Goal: Task Accomplishment & Management: Manage account settings

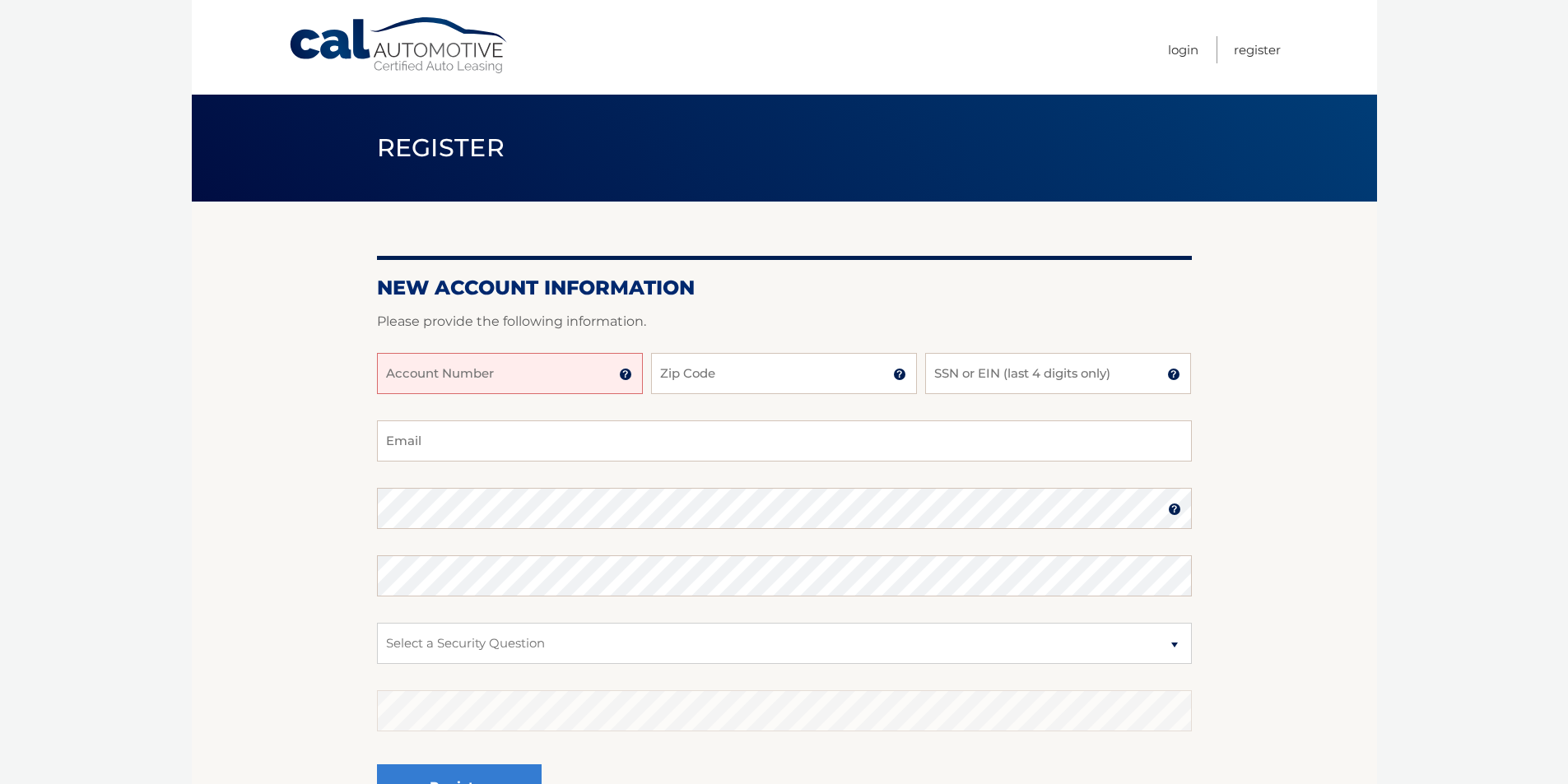
click at [490, 373] on input "Account Number" at bounding box center [510, 373] width 265 height 41
type input "44455976728"
click at [795, 367] on input "Zip Code" at bounding box center [784, 373] width 265 height 41
type input "11795"
click at [1057, 363] on input "SSN or EIN (last 4 digits only)" at bounding box center [1057, 373] width 265 height 41
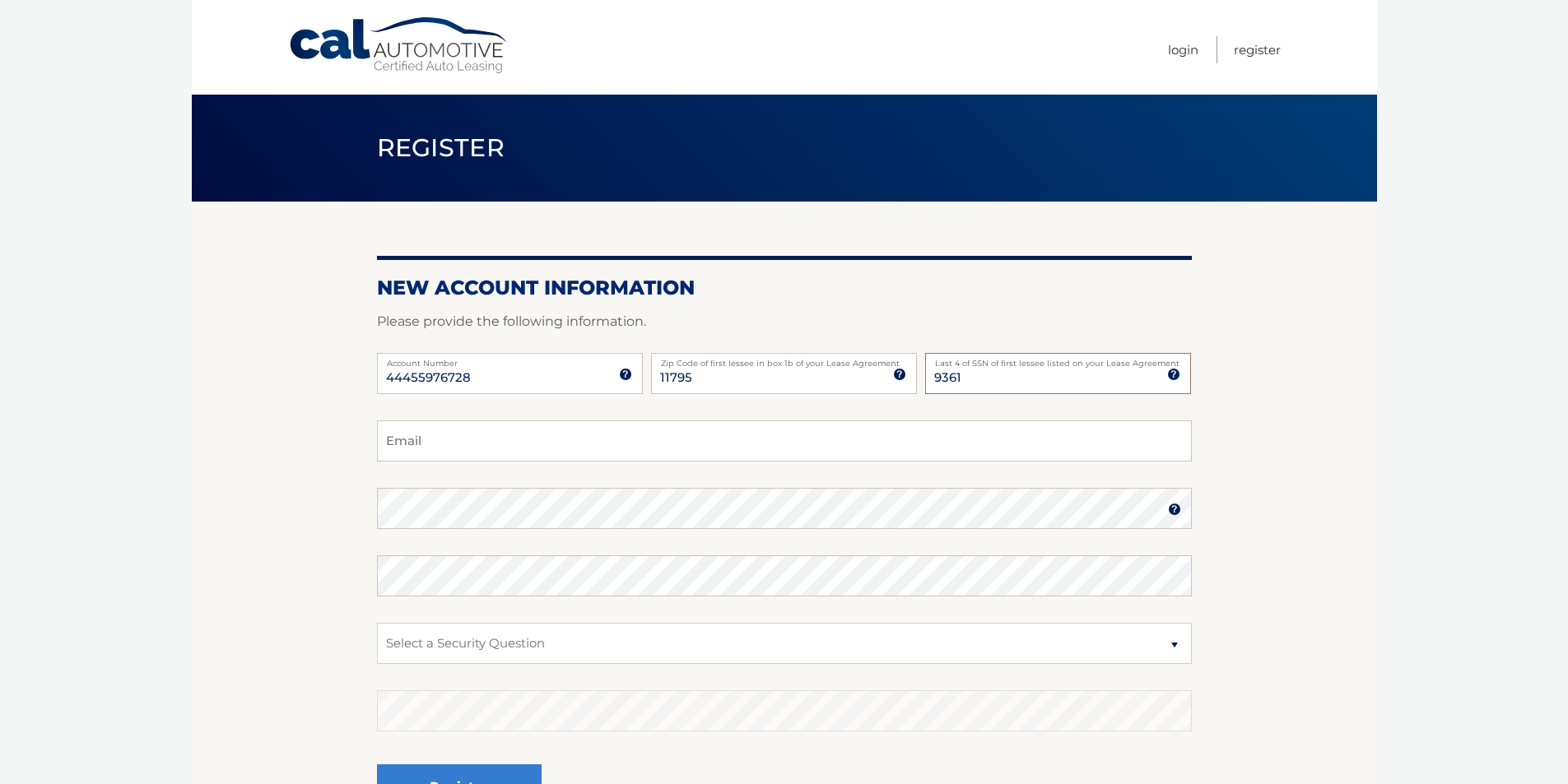
type input "9361"
type input "davidproth1@gmail.com"
click at [441, 651] on select "Select a Security Question What was the name of your elementary school? What is…" at bounding box center [784, 643] width 815 height 41
select select "2"
click at [377, 623] on select "Select a Security Question What was the name of your elementary school? What is…" at bounding box center [784, 643] width 815 height 41
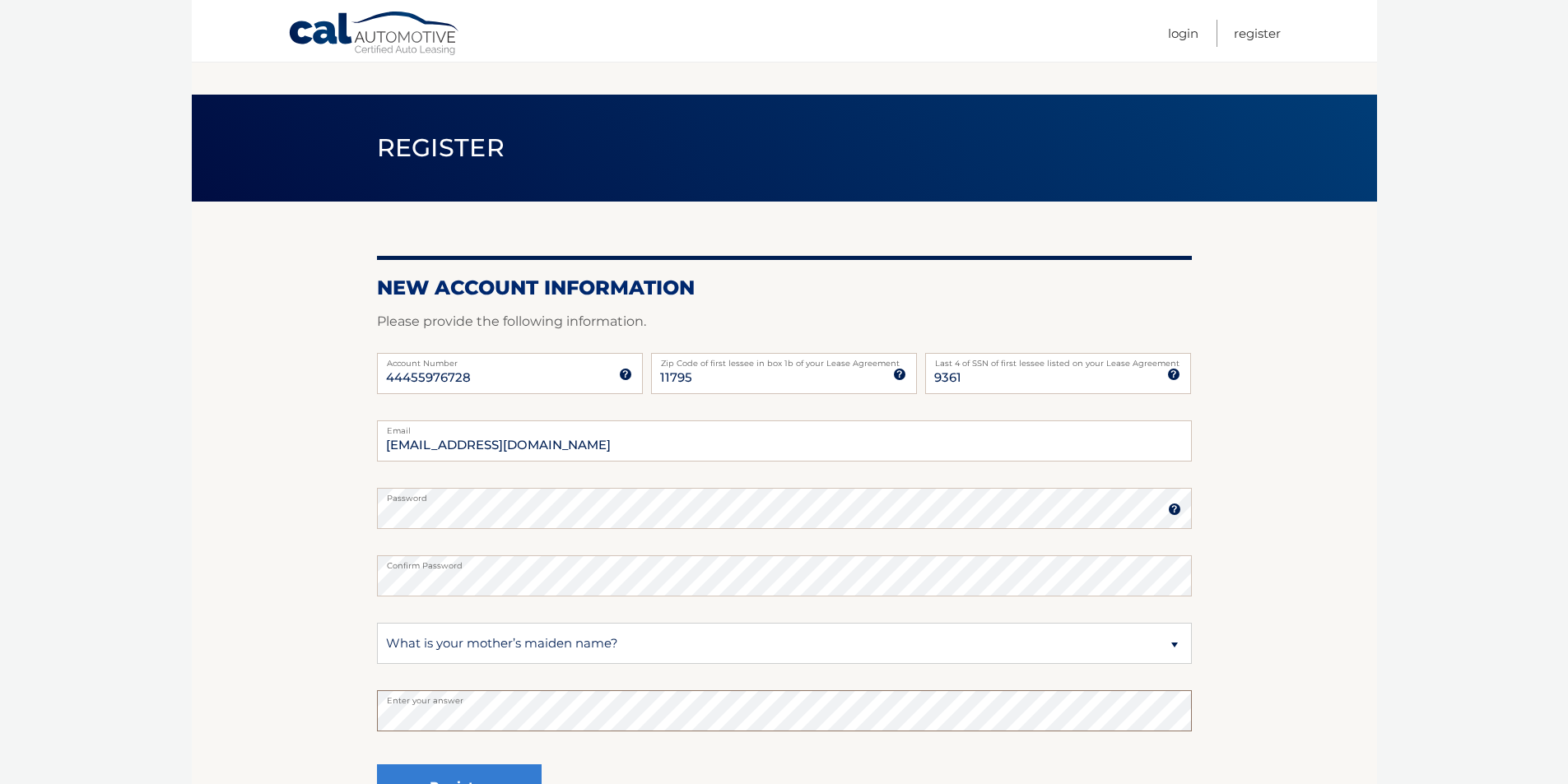
scroll to position [185, 0]
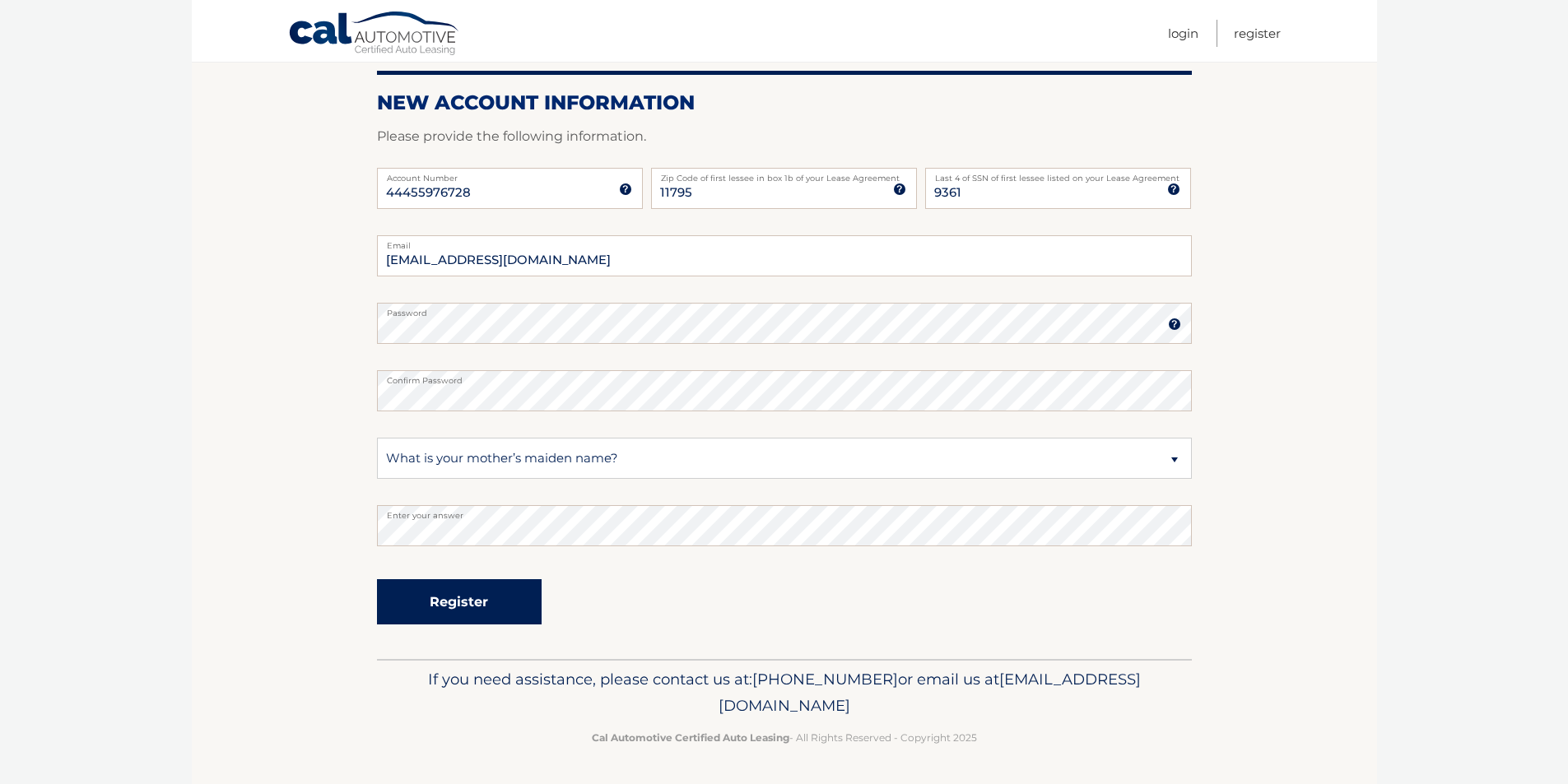
click at [444, 604] on button "Register" at bounding box center [459, 602] width 165 height 45
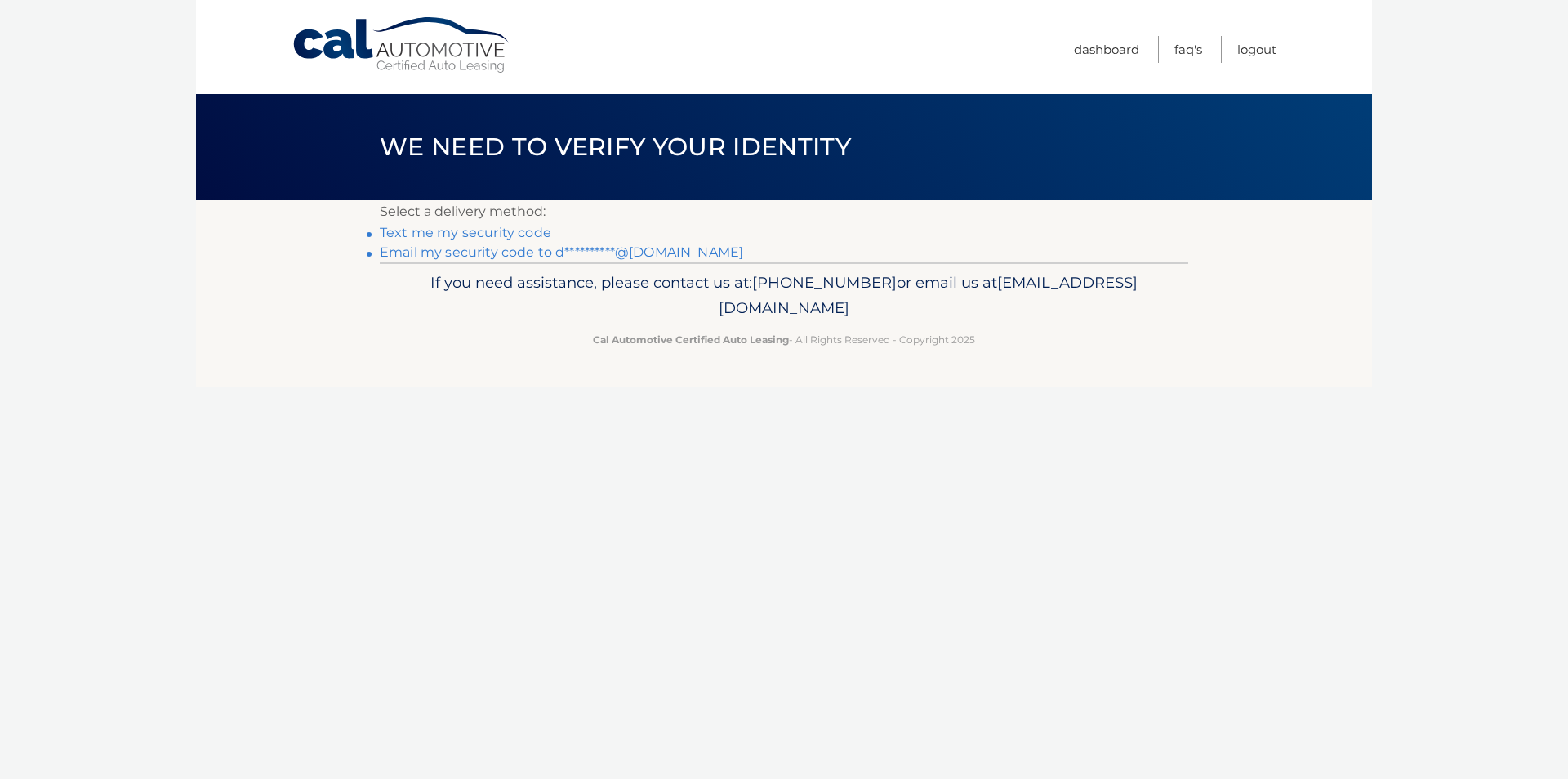
click at [504, 234] on link "Text me my security code" at bounding box center [466, 232] width 172 height 16
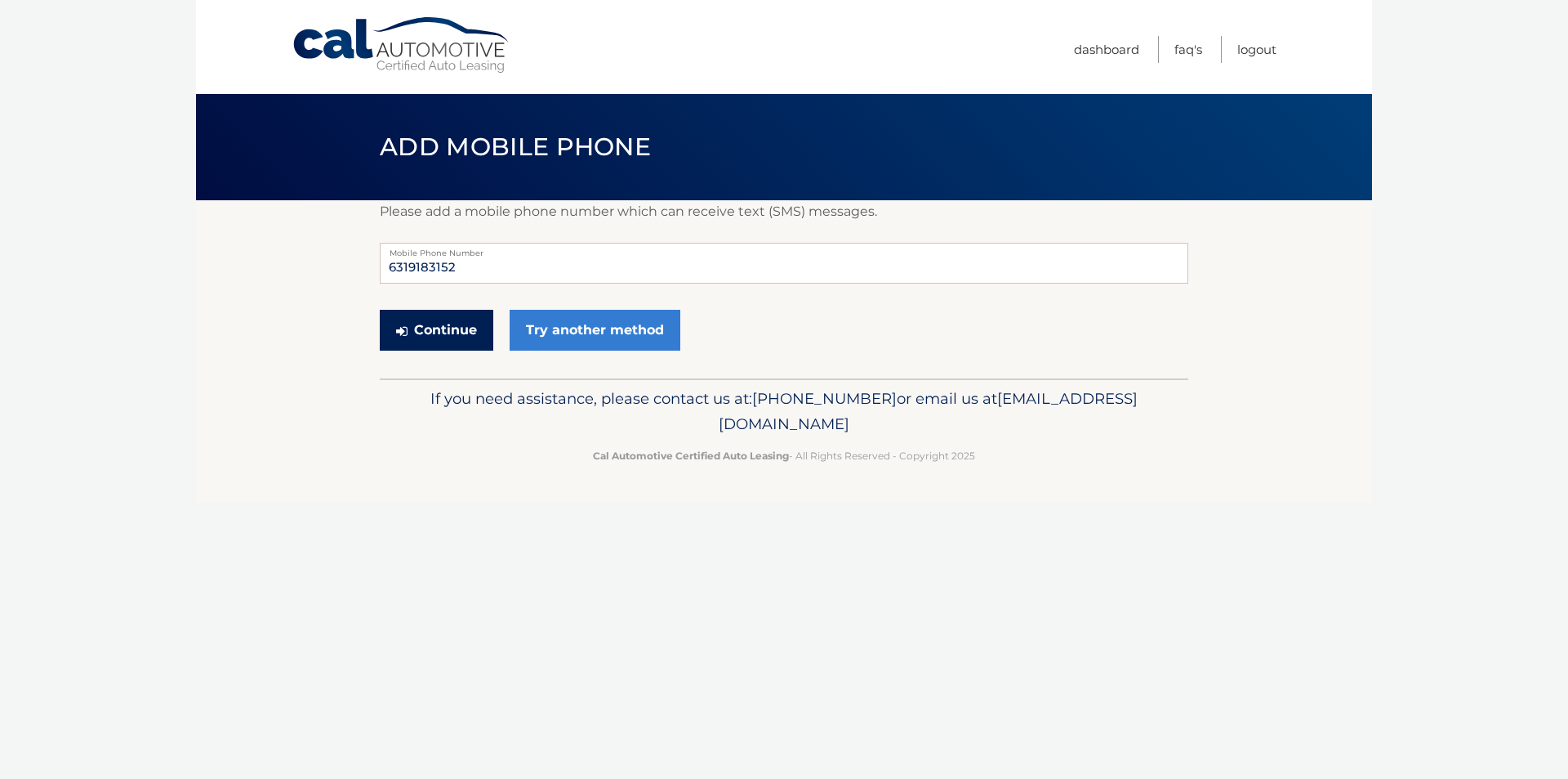
click at [460, 324] on button "Continue" at bounding box center [437, 329] width 113 height 41
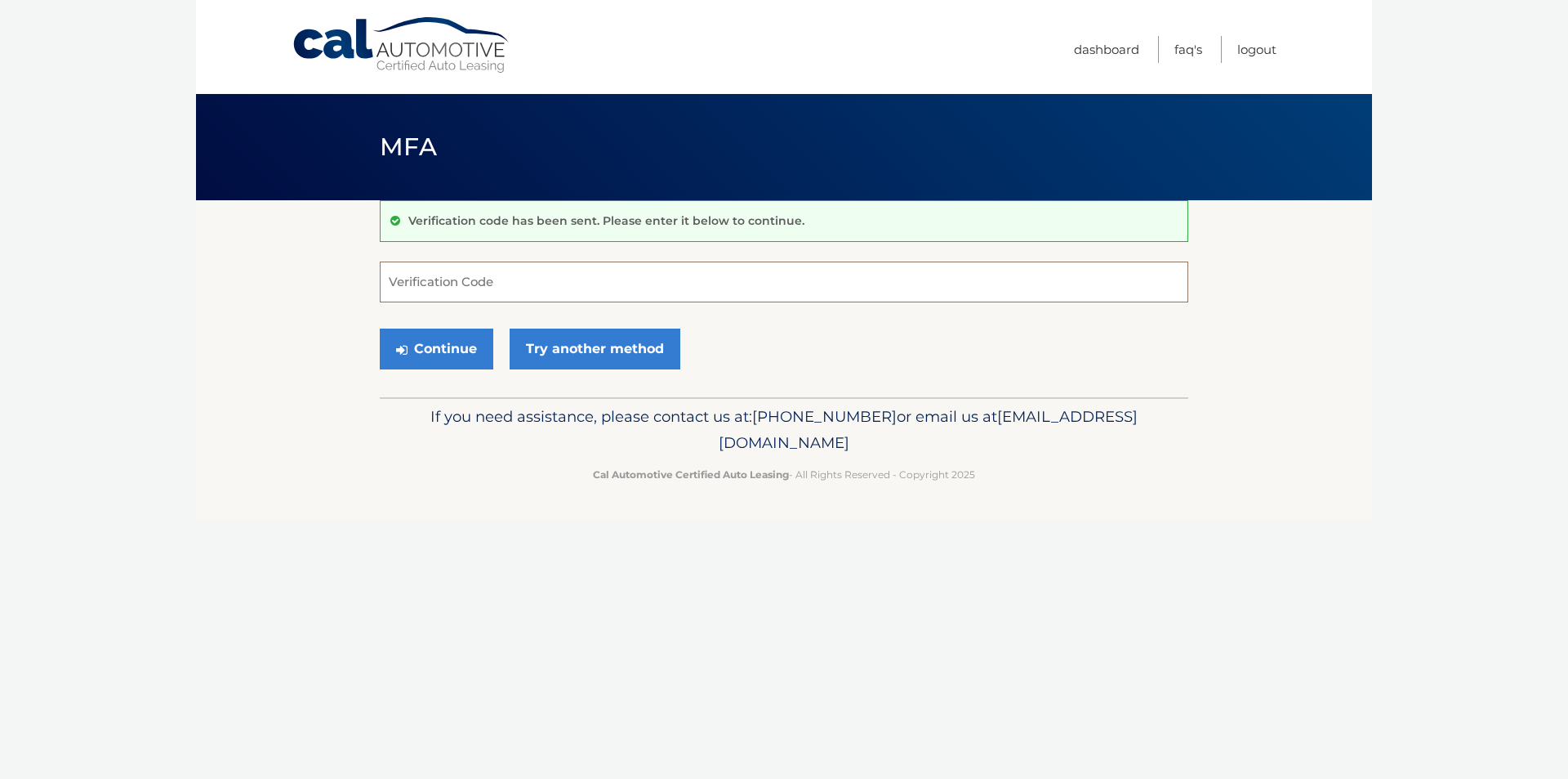
click at [645, 290] on input "Verification Code" at bounding box center [784, 282] width 809 height 41
type input "681137"
click at [380, 329] on button "Continue" at bounding box center [437, 349] width 113 height 41
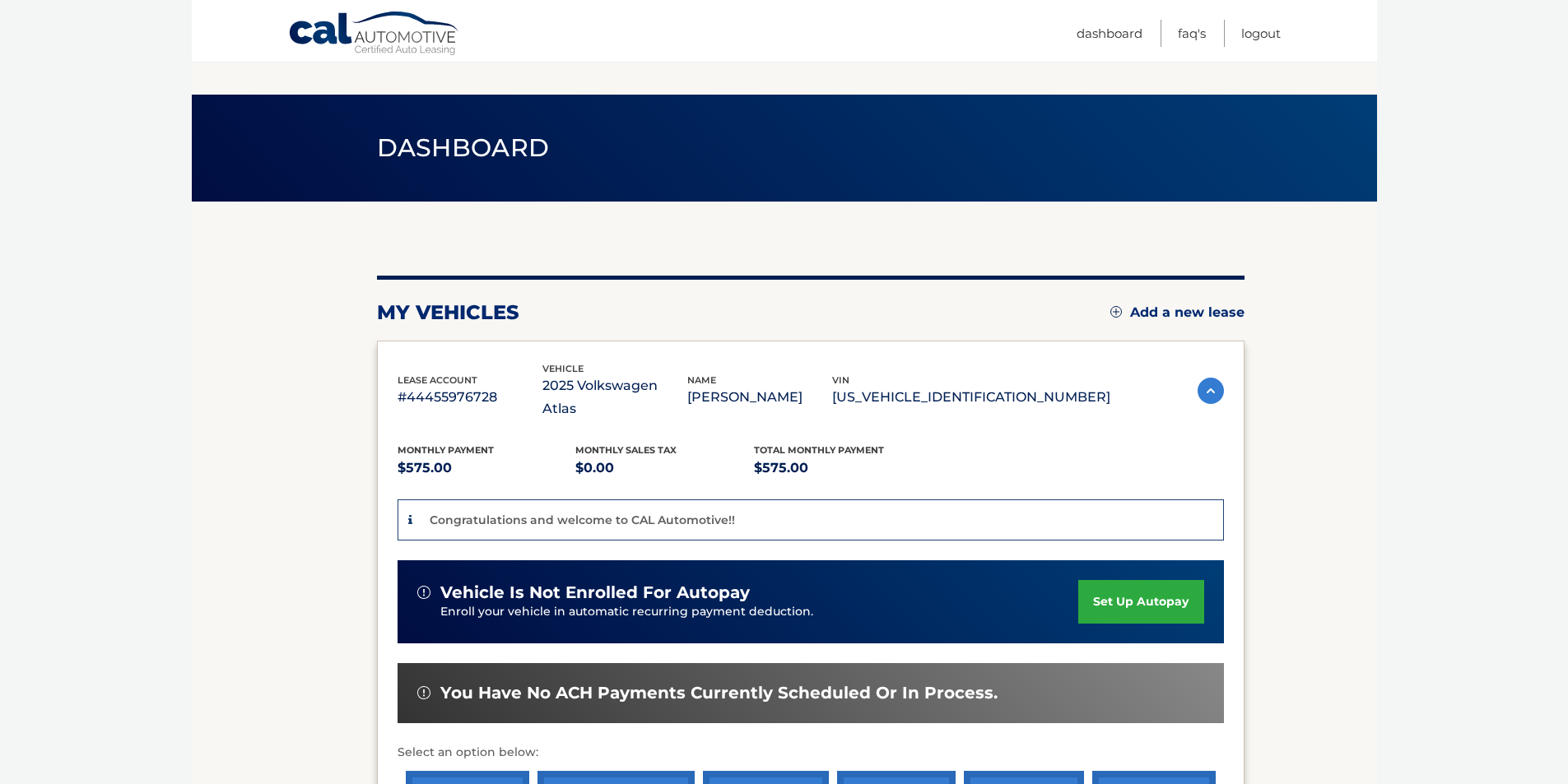
scroll to position [165, 0]
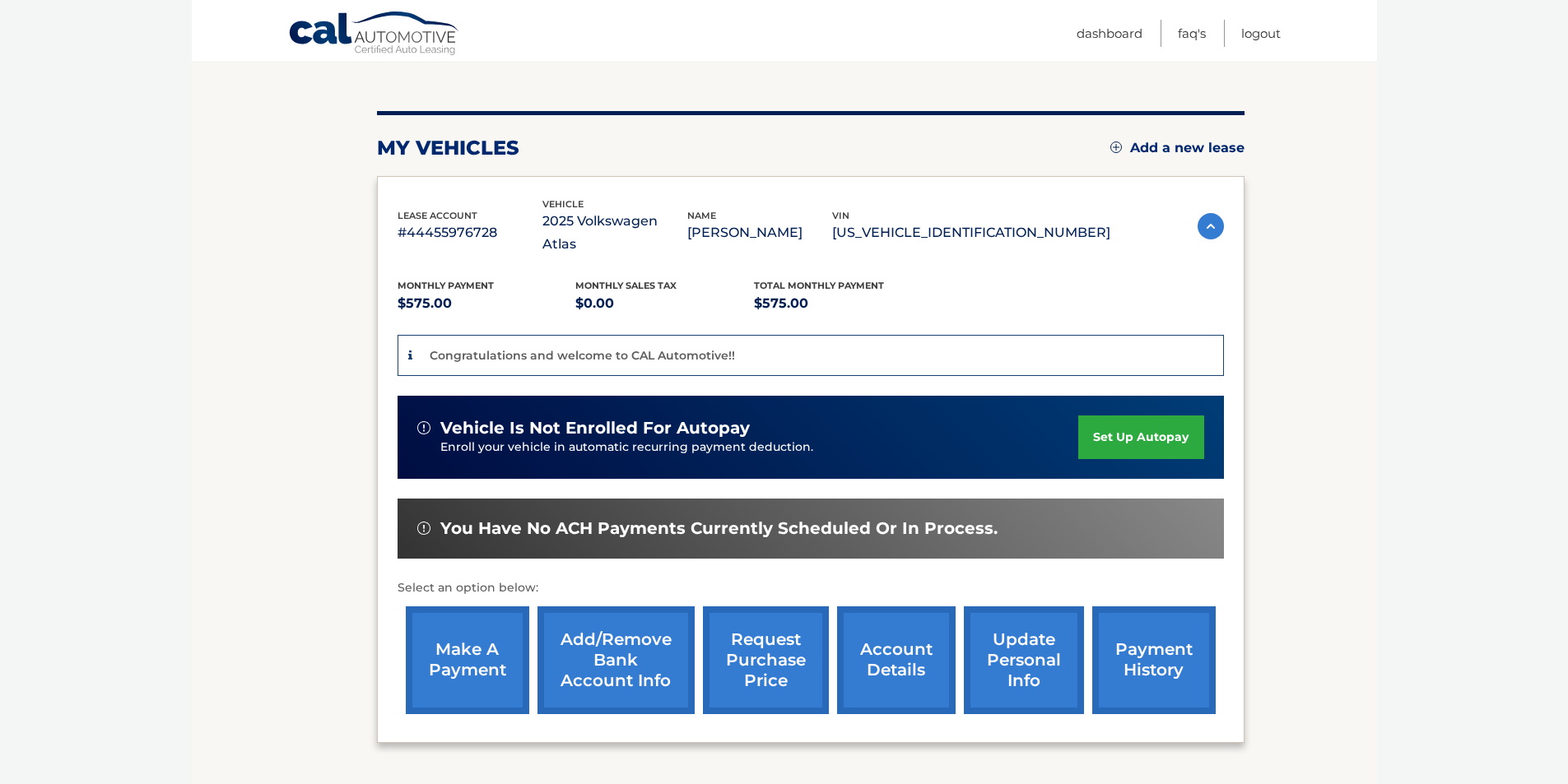
click at [1156, 417] on link "set up autopay" at bounding box center [1141, 437] width 125 height 44
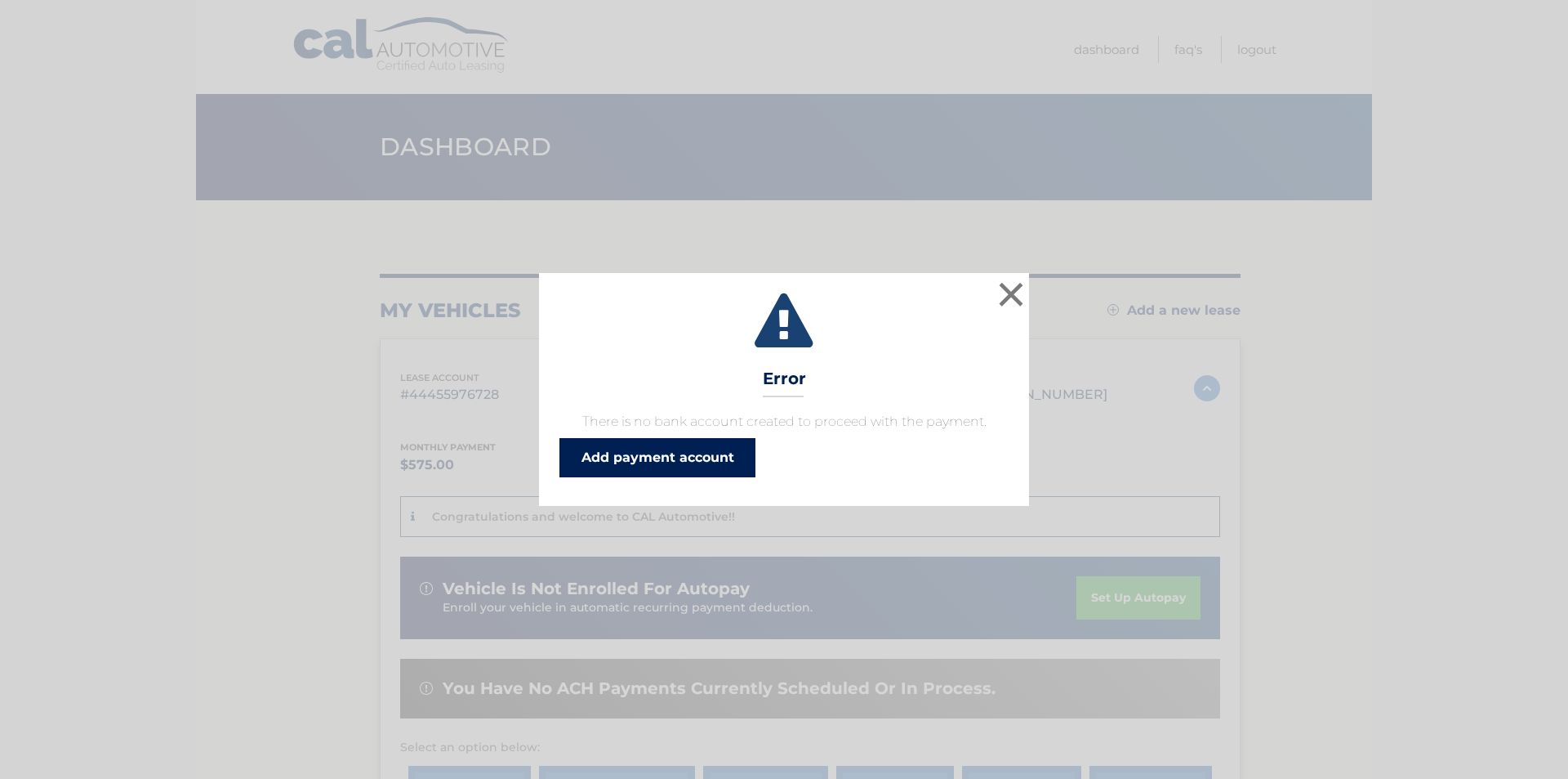
click at [649, 465] on link "Add payment account" at bounding box center [657, 457] width 196 height 39
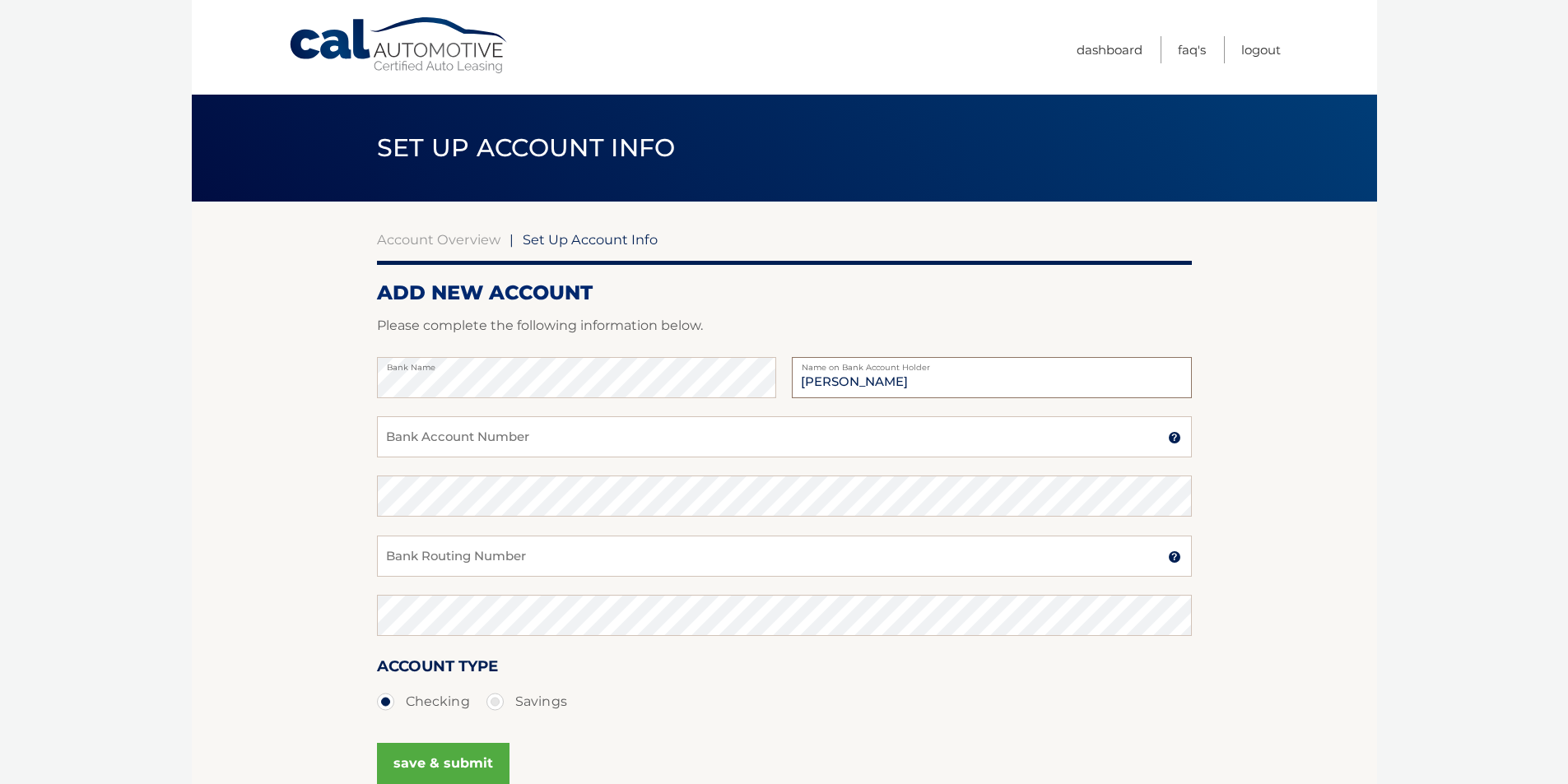
type input "[PERSON_NAME]"
click at [555, 436] on input "Bank Account Number" at bounding box center [784, 436] width 815 height 41
type input "12610006105532"
click at [524, 559] on input "Bank Routing Number" at bounding box center [784, 556] width 815 height 41
type input "221475786"
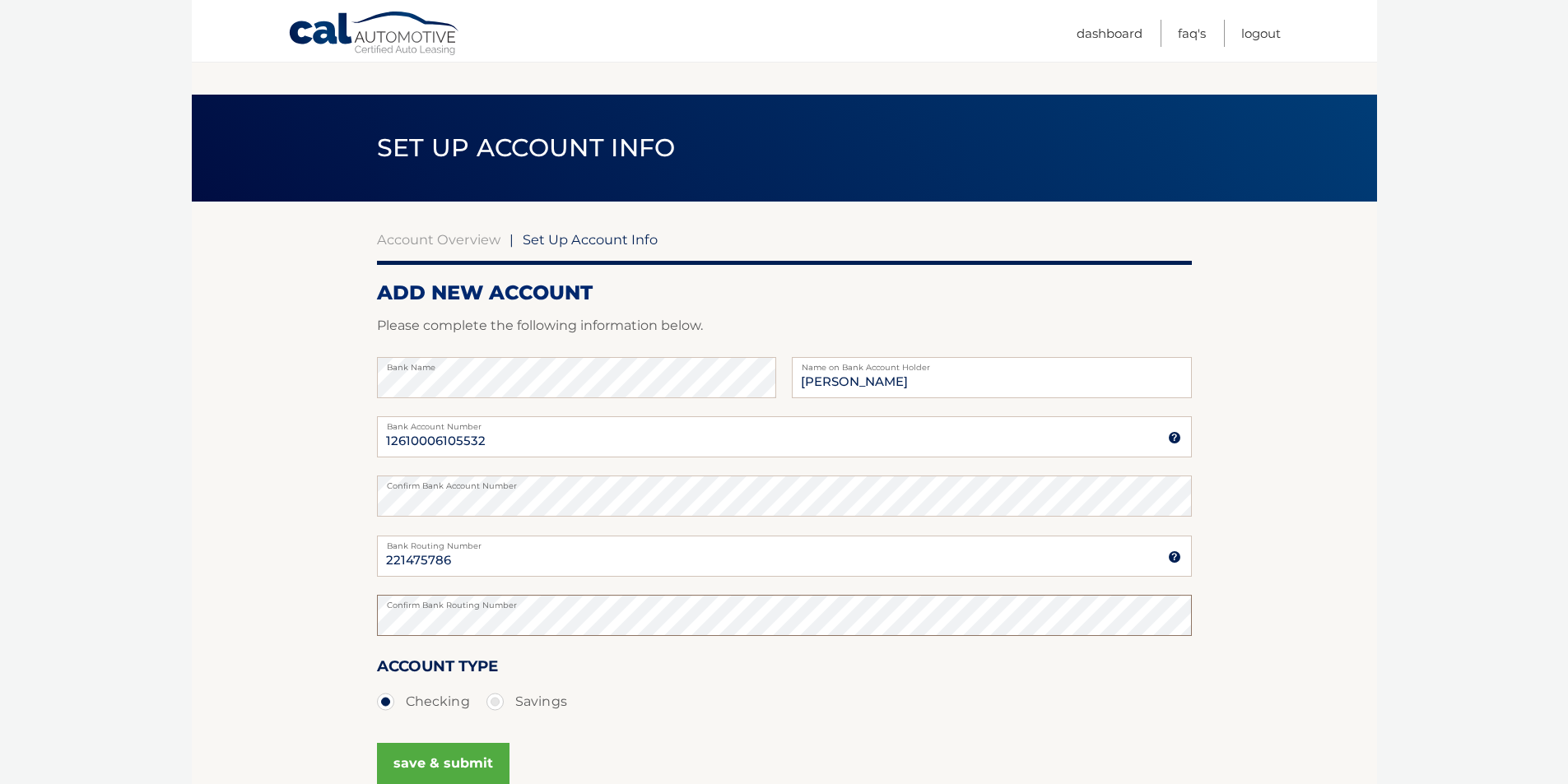
scroll to position [170, 0]
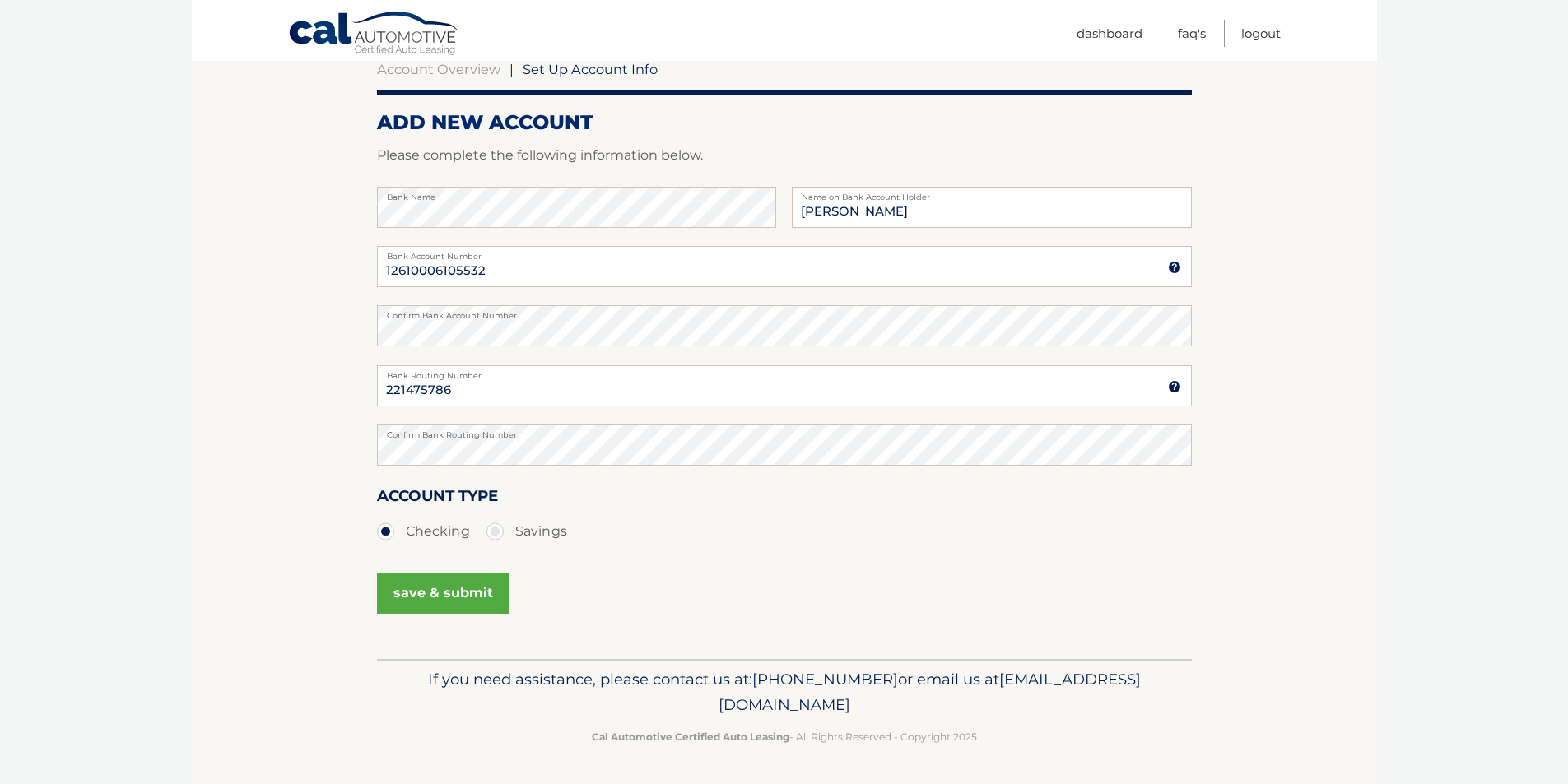
click at [427, 597] on button "save & submit" at bounding box center [443, 593] width 133 height 41
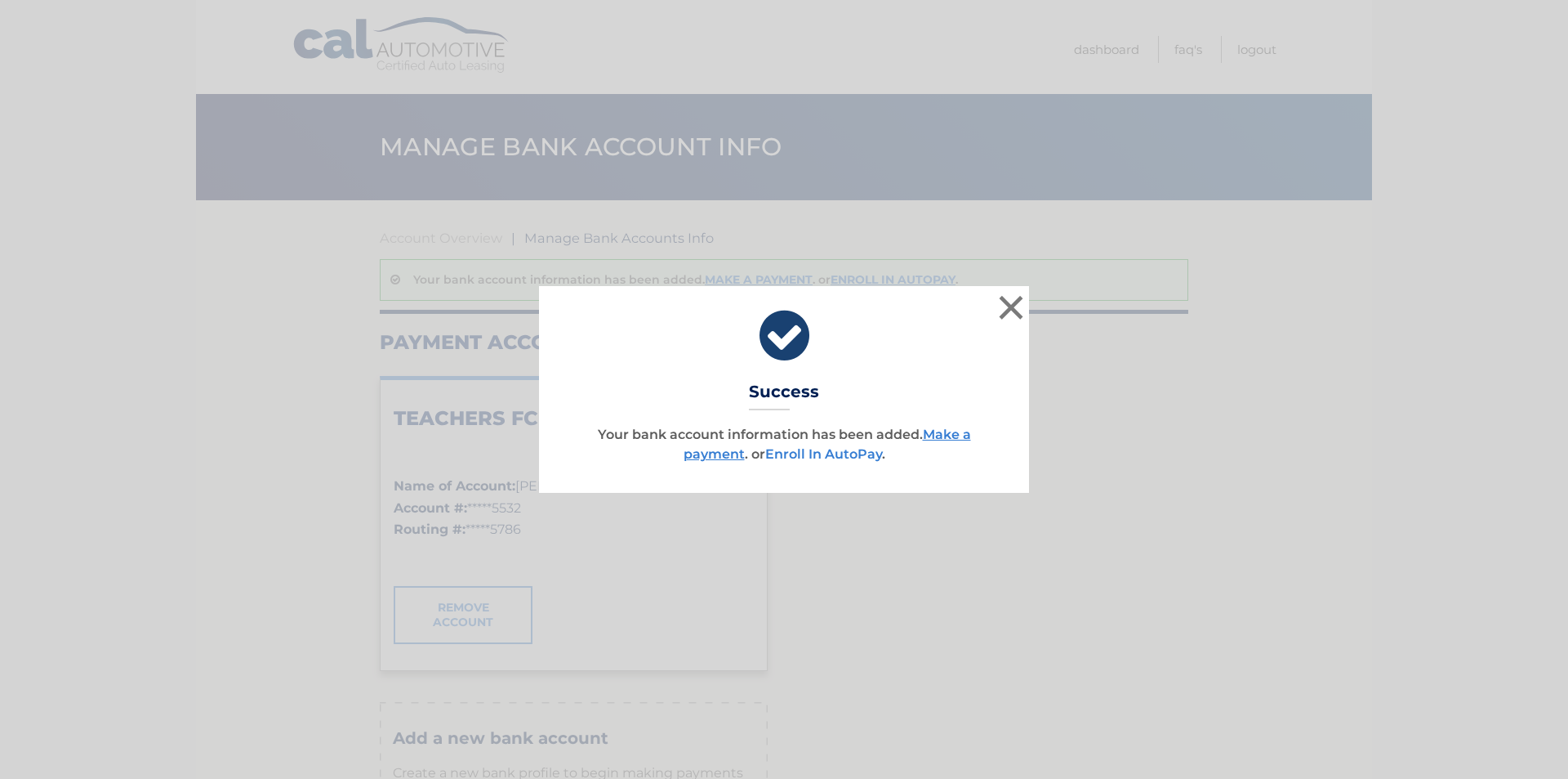
click at [831, 458] on link "Enroll In AutoPay" at bounding box center [824, 454] width 117 height 16
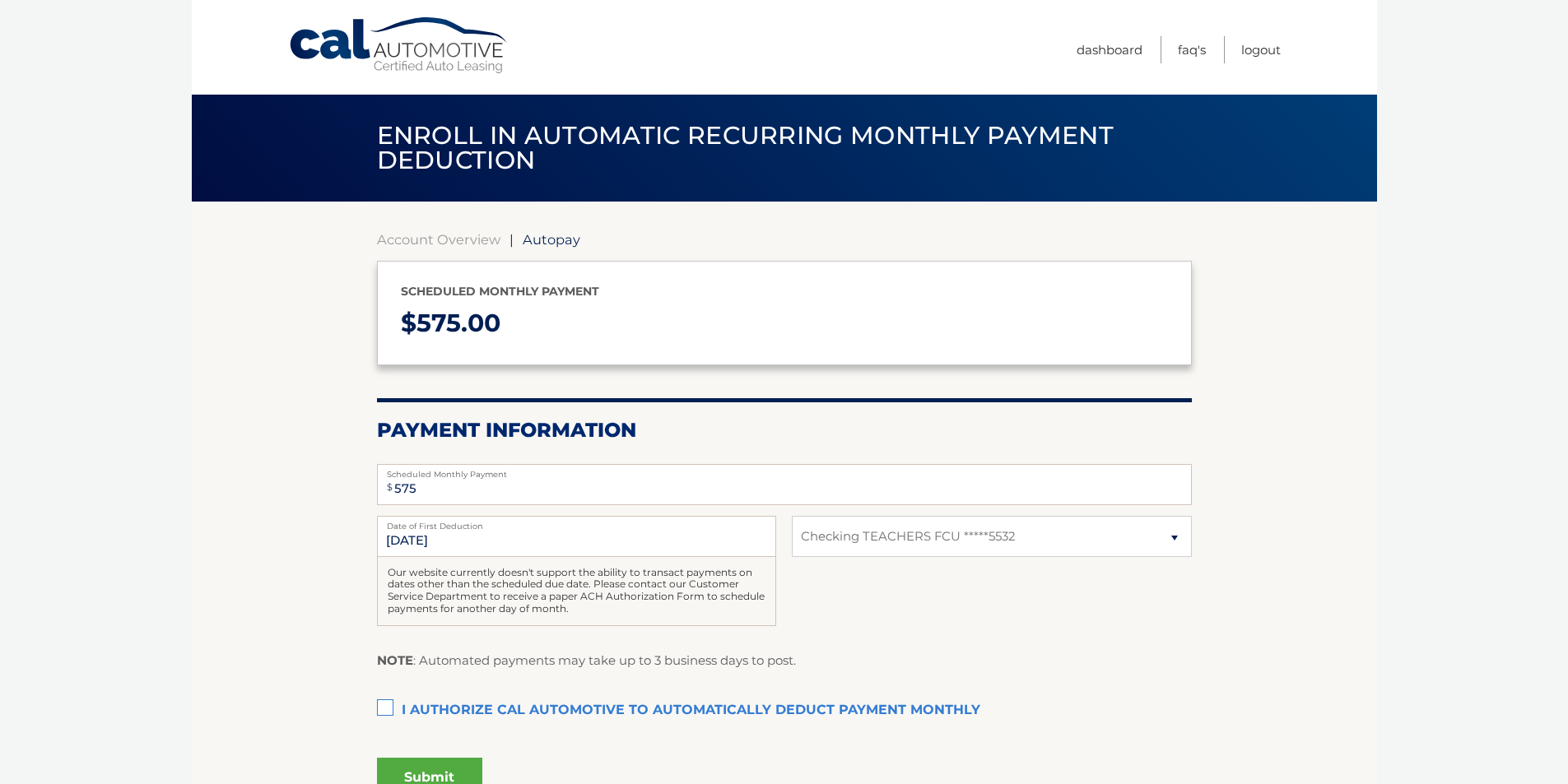
select select "YWM2OTNmYWMtNmRjYi00ZTQyLWJkNzYtNzYzNjJhZDMxMzBh"
click at [582, 546] on input "8/19/2025" at bounding box center [576, 536] width 399 height 41
click at [536, 543] on input "8/19/2025" at bounding box center [576, 536] width 399 height 41
drag, startPoint x: 511, startPoint y: 541, endPoint x: 399, endPoint y: 551, distance: 112.4
click at [399, 551] on input "8/19/2025" at bounding box center [576, 536] width 399 height 41
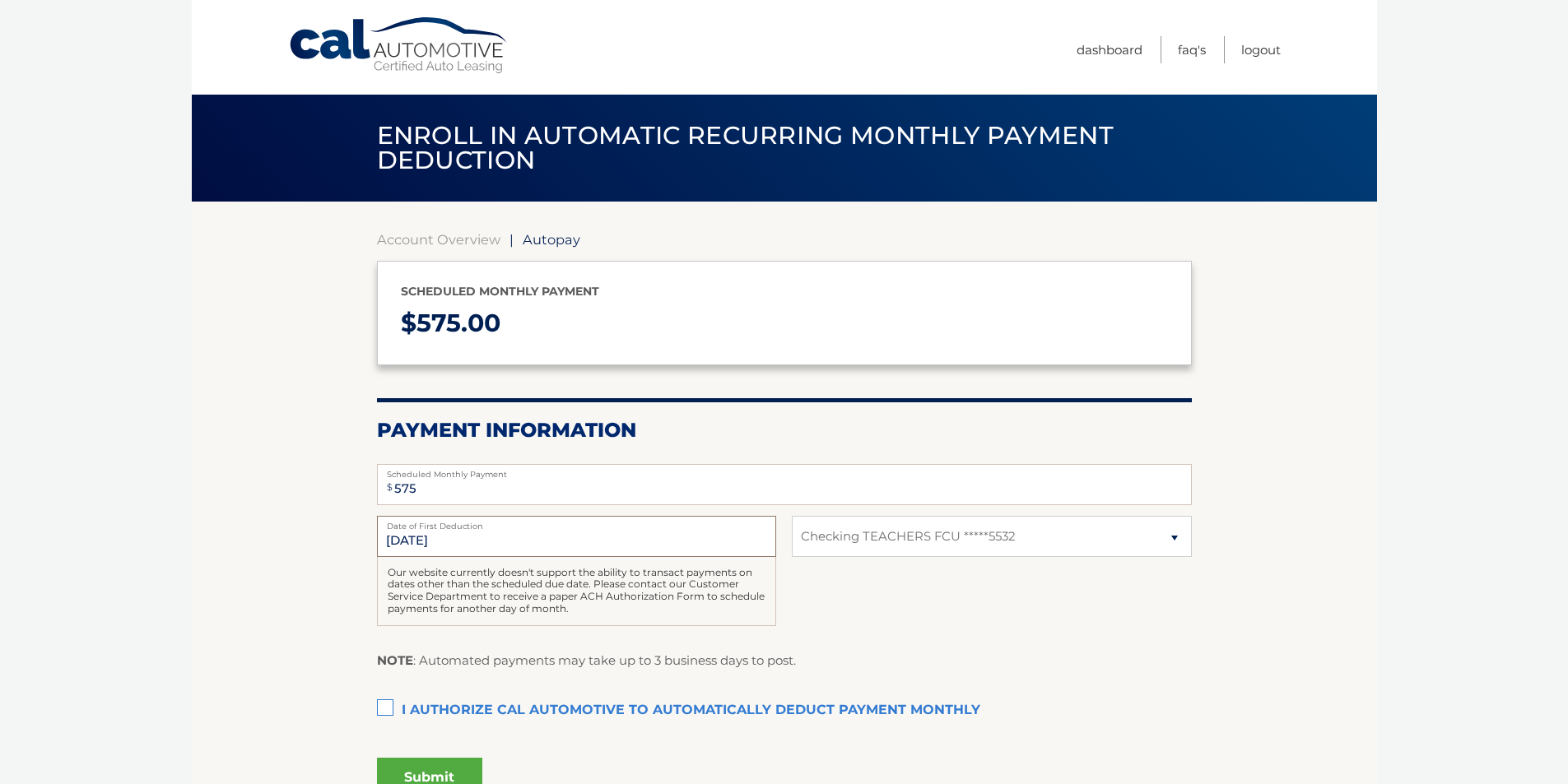
click at [399, 549] on input "8/19/2025" at bounding box center [576, 536] width 399 height 41
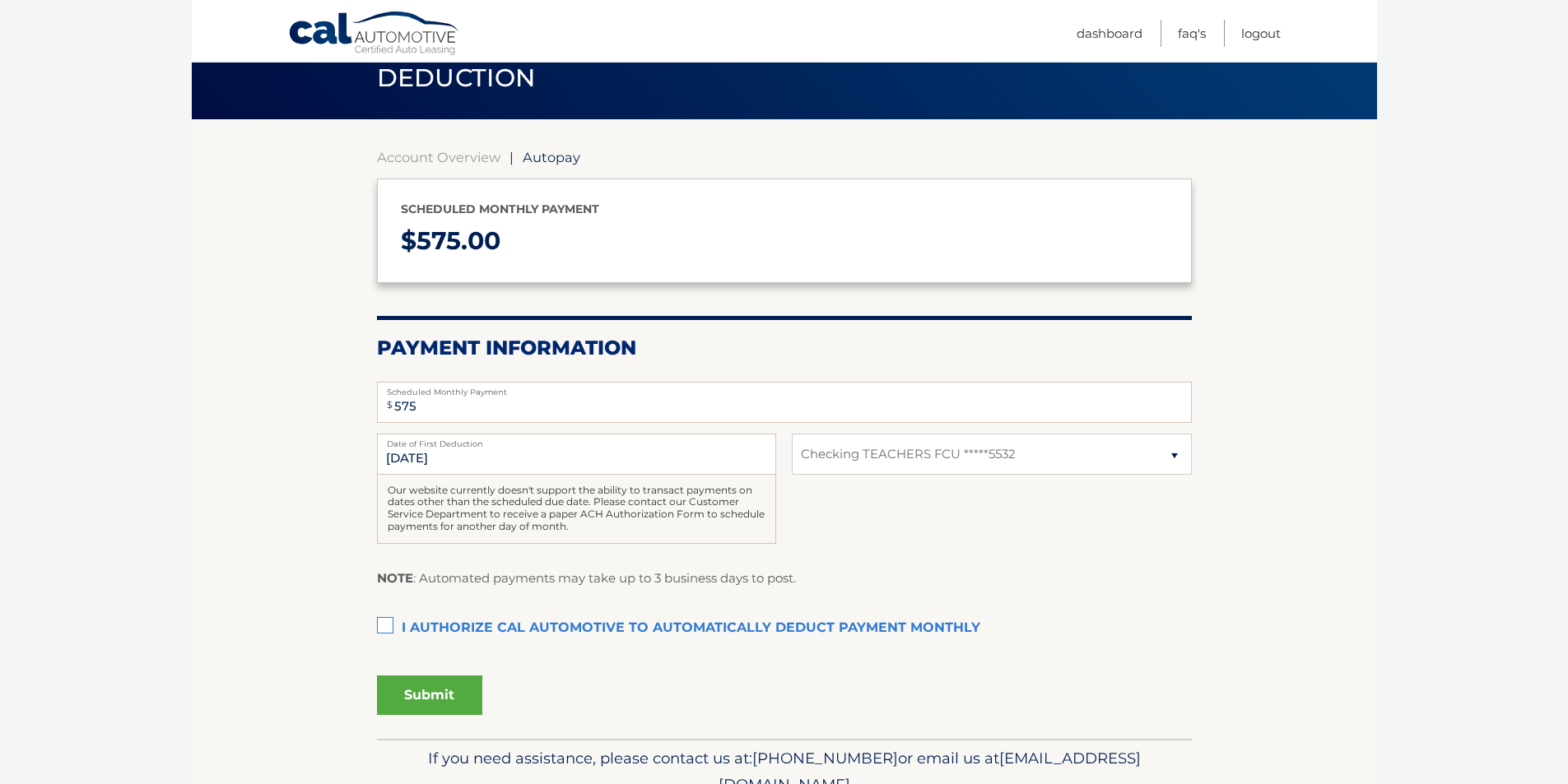
click at [381, 617] on label "I authorize cal automotive to automatically deduct payment monthly This checkbo…" at bounding box center [784, 628] width 815 height 33
click at [0, 0] on input "I authorize cal automotive to automatically deduct payment monthly This checkbo…" at bounding box center [0, 0] width 0 height 0
click at [432, 698] on button "Submit" at bounding box center [429, 694] width 105 height 39
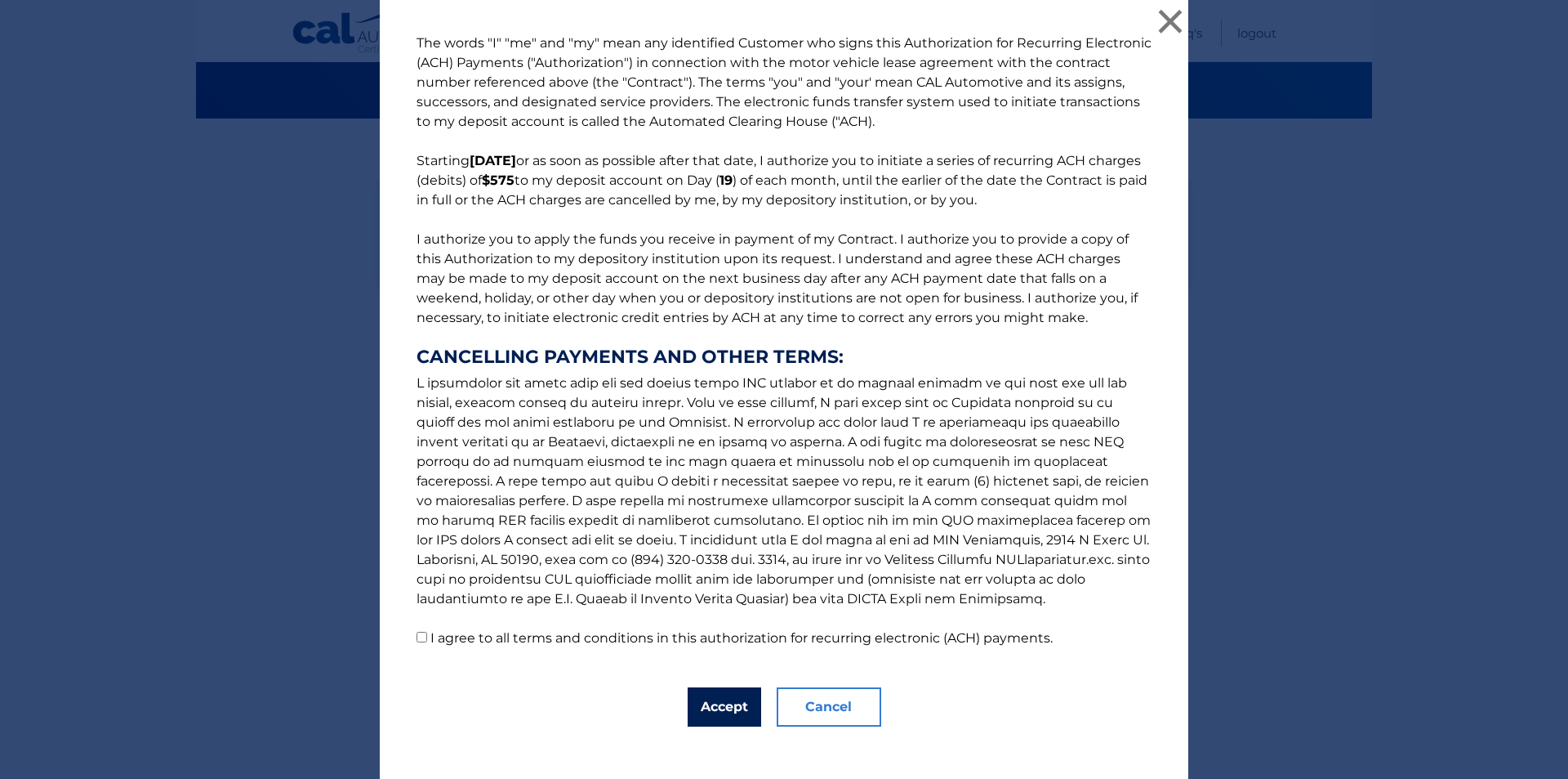
click at [704, 699] on button "Accept" at bounding box center [724, 706] width 73 height 39
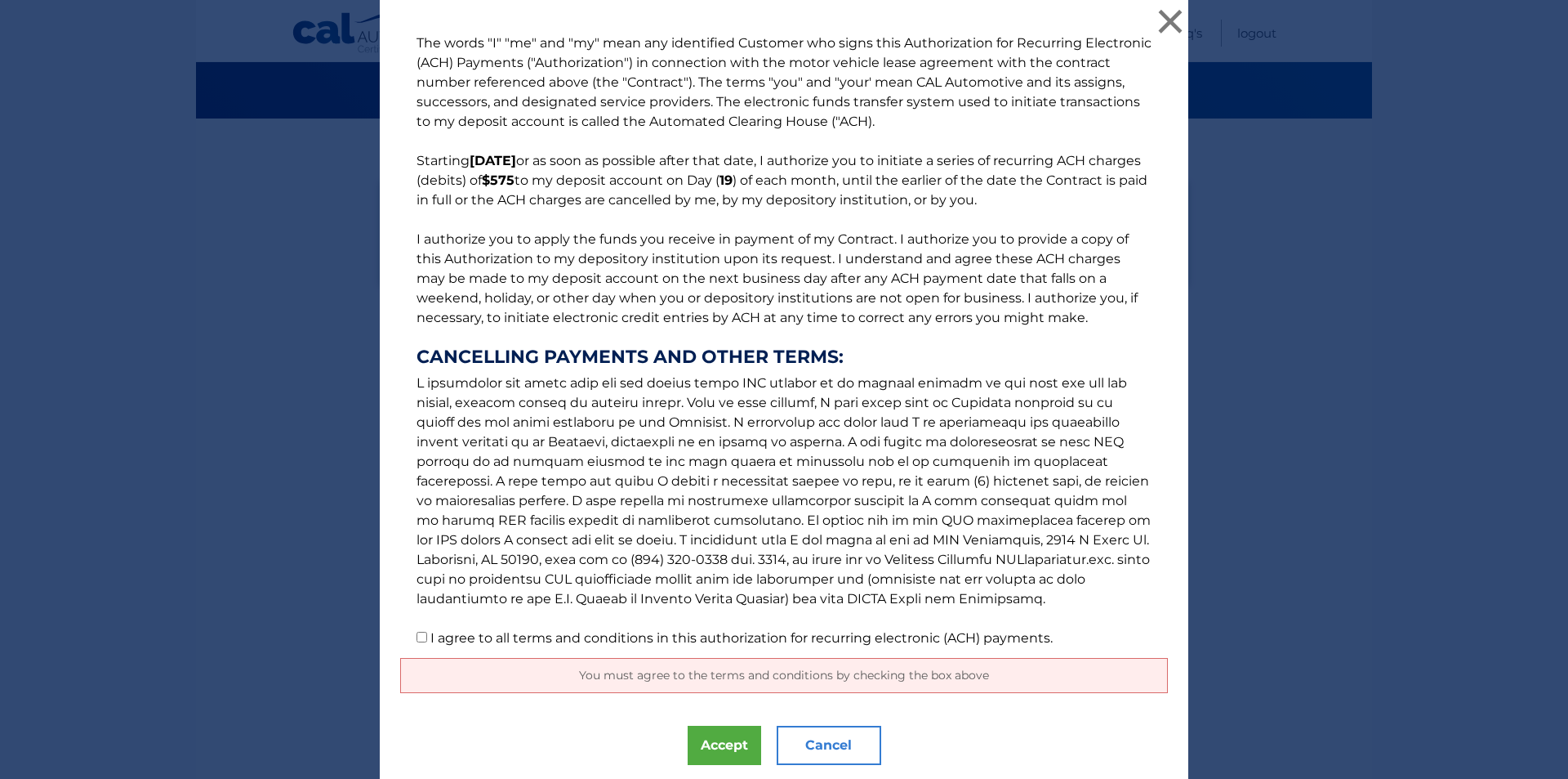
click at [442, 646] on label "I agree to all terms and conditions in this authorization for recurring electro…" at bounding box center [741, 637] width 623 height 16
click at [427, 642] on input "I agree to all terms and conditions in this authorization for recurring electro…" at bounding box center [422, 636] width 11 height 11
checkbox input "true"
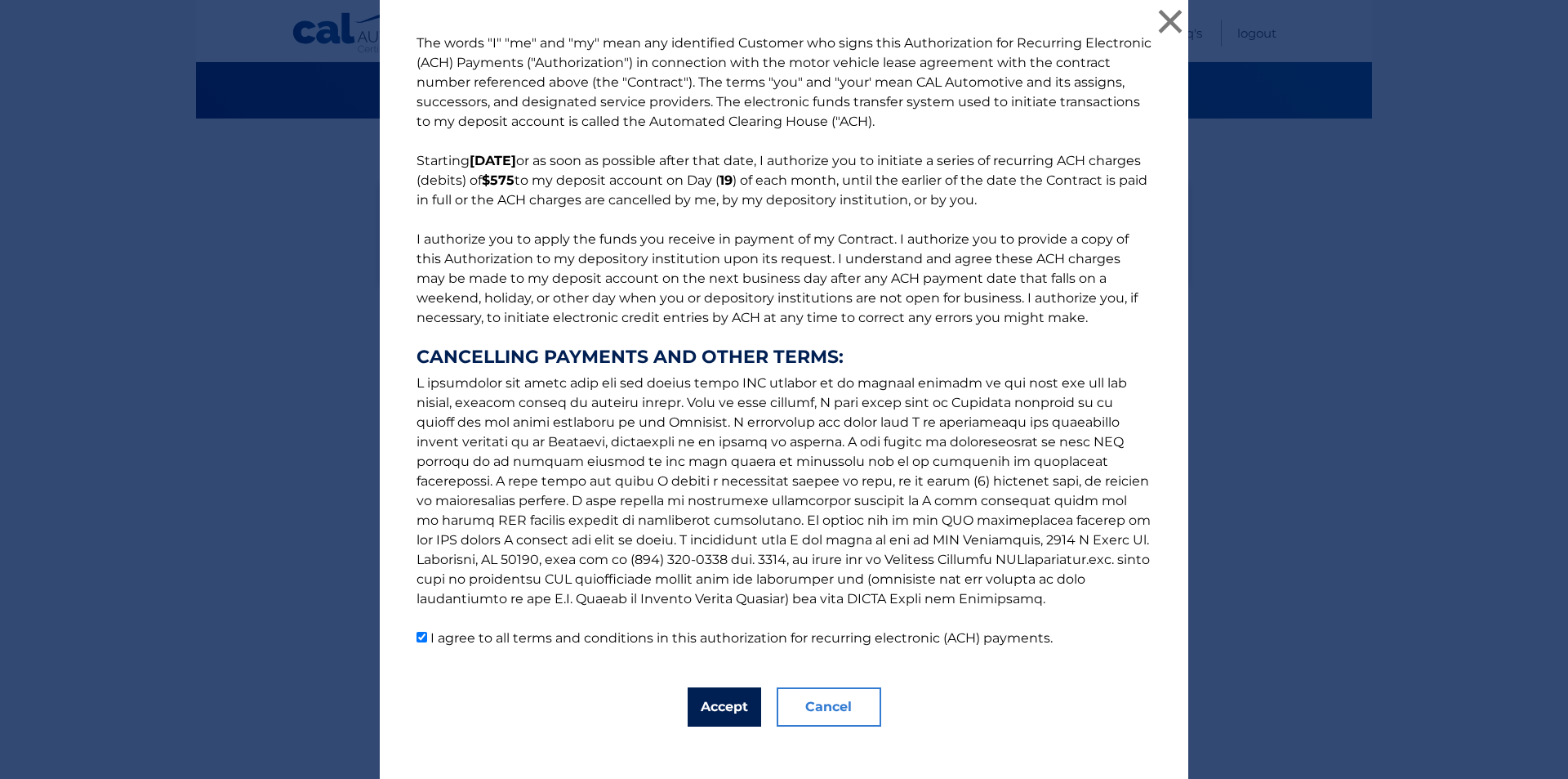
click at [709, 708] on button "Accept" at bounding box center [724, 706] width 73 height 39
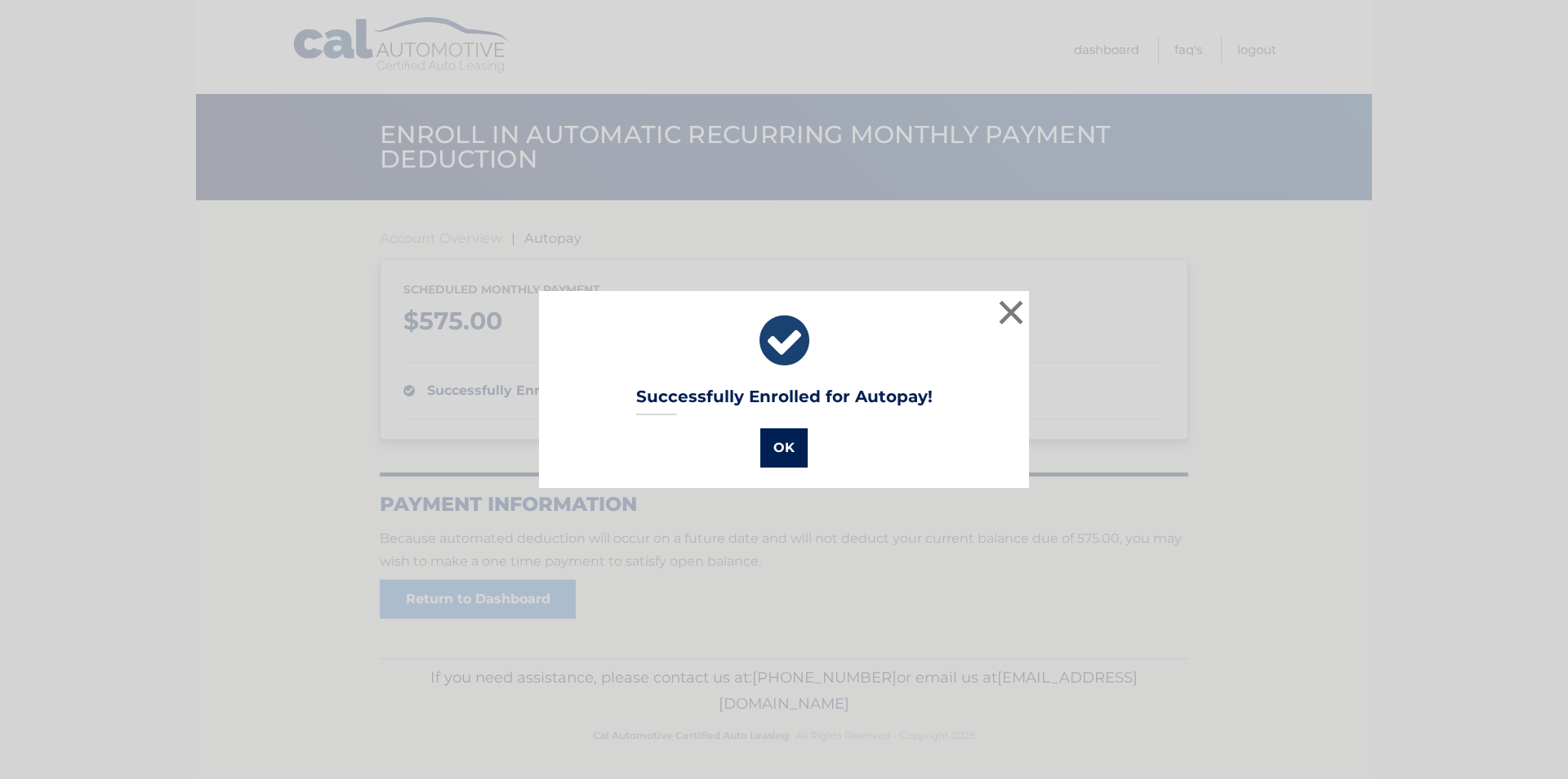
click at [788, 449] on button "OK" at bounding box center [784, 447] width 48 height 39
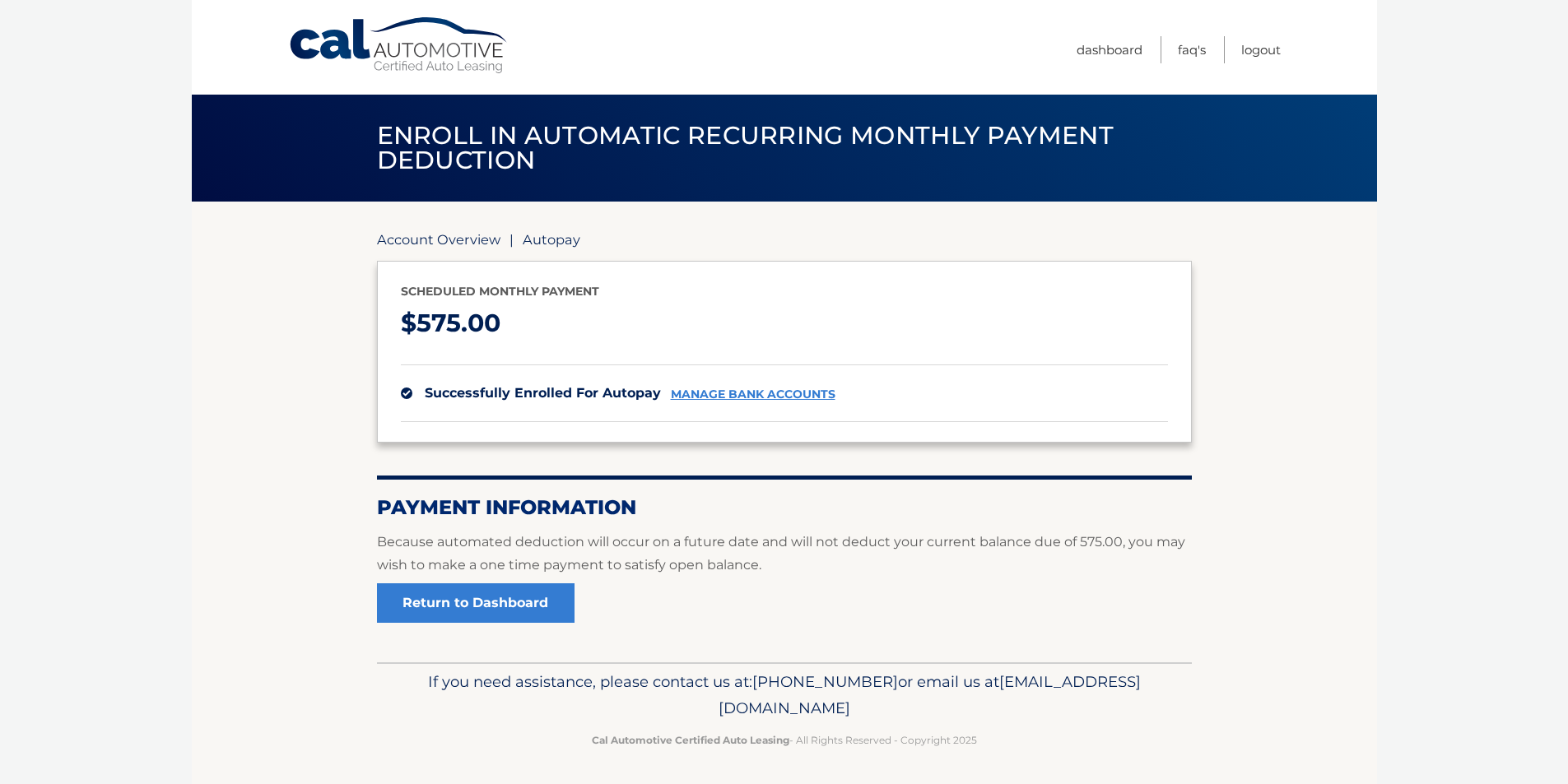
click at [459, 243] on link "Account Overview" at bounding box center [438, 239] width 123 height 17
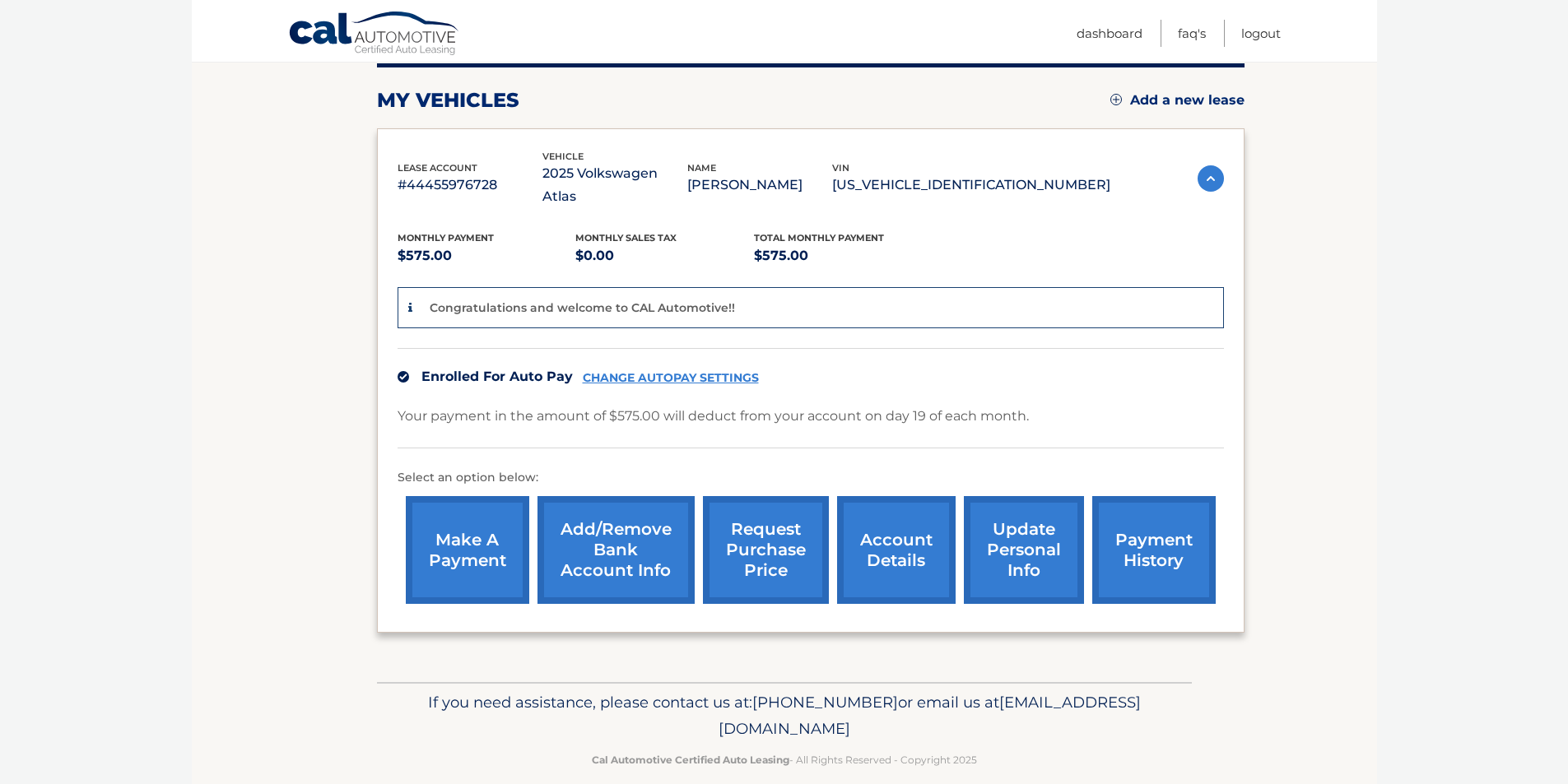
scroll to position [130, 0]
